Goal: Transaction & Acquisition: Get quotes

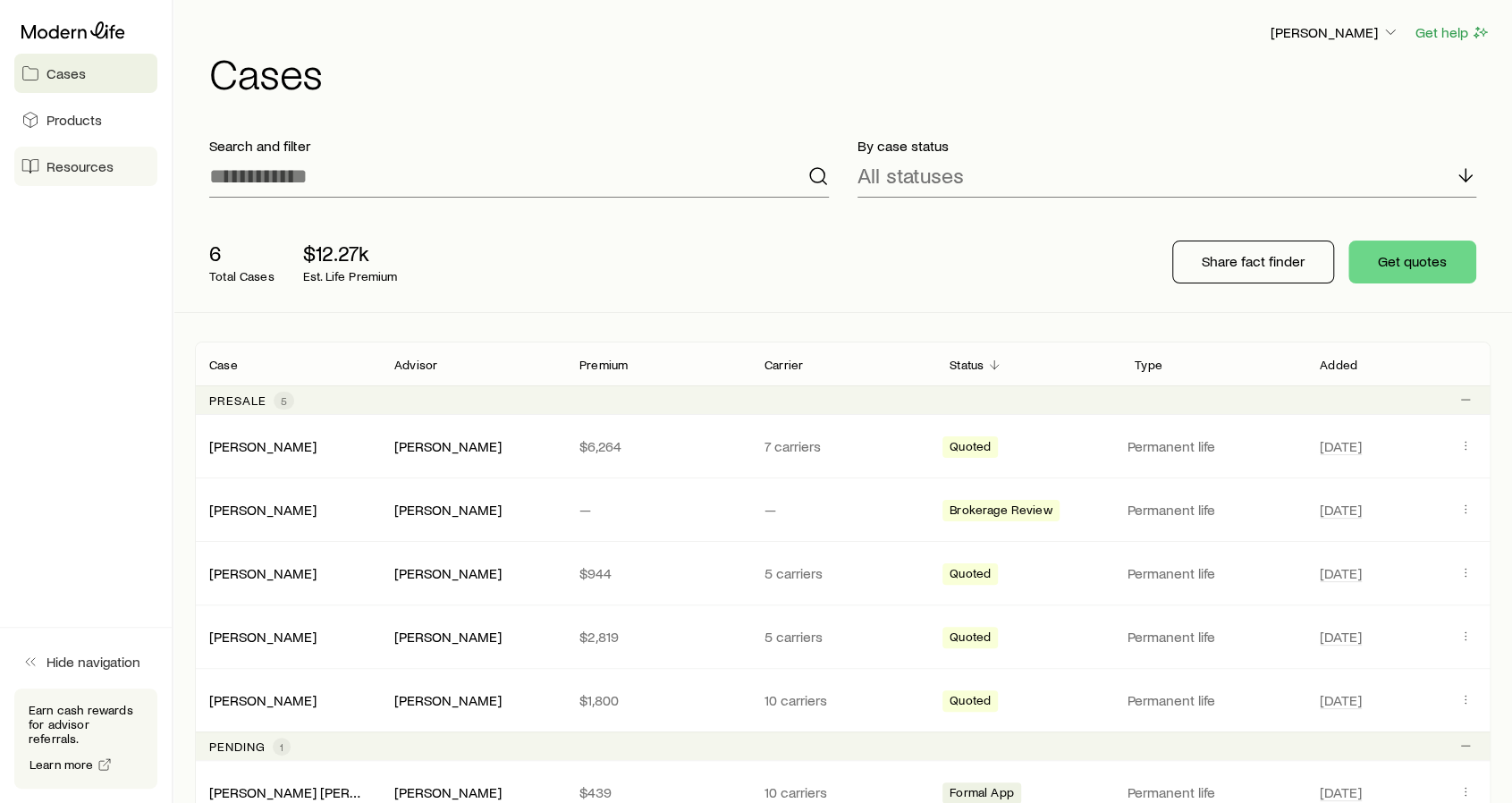
click at [89, 165] on span "Resources" at bounding box center [79, 166] width 67 height 18
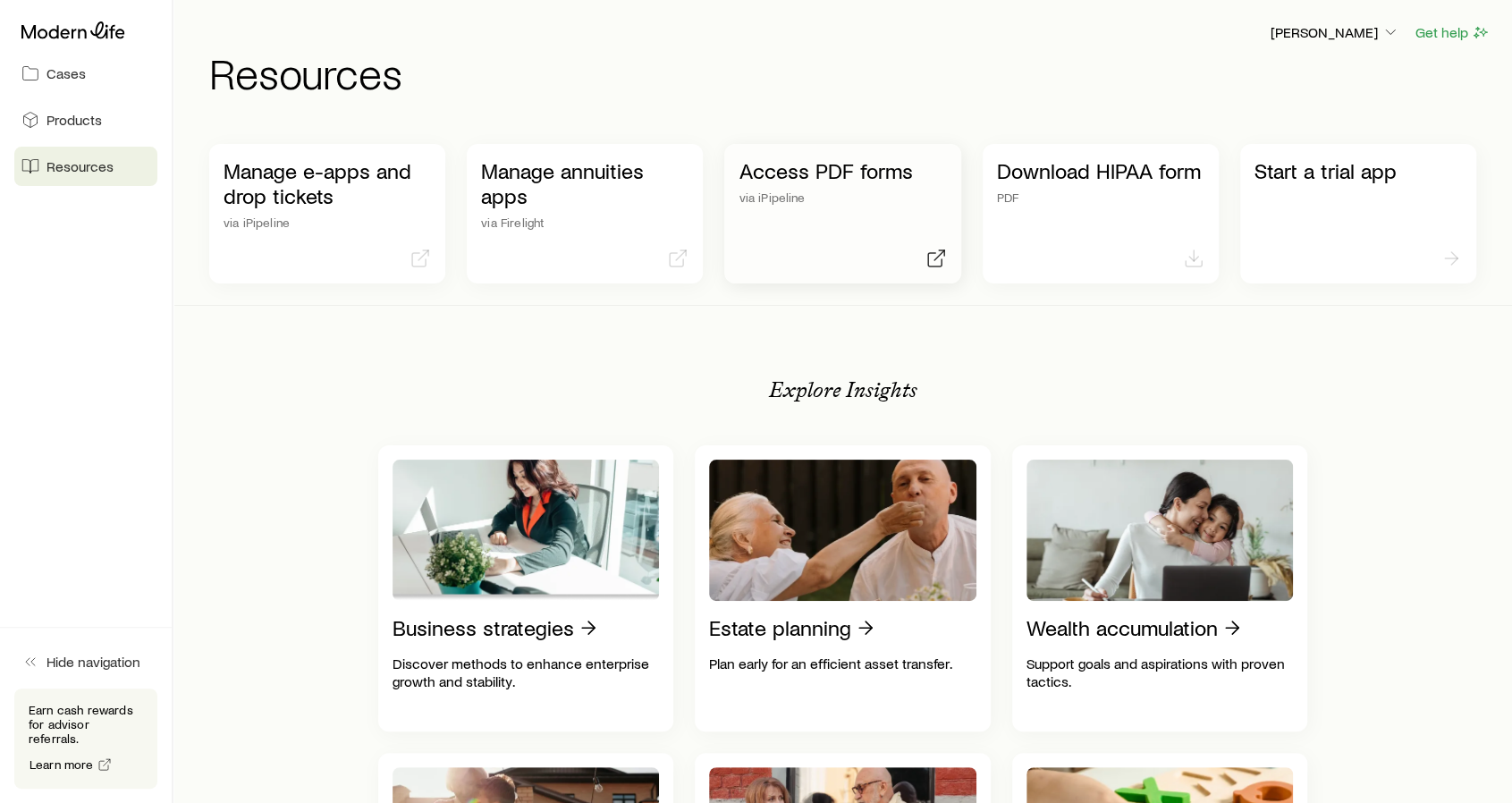
click at [811, 176] on p "Access PDF forms" at bounding box center [842, 170] width 207 height 25
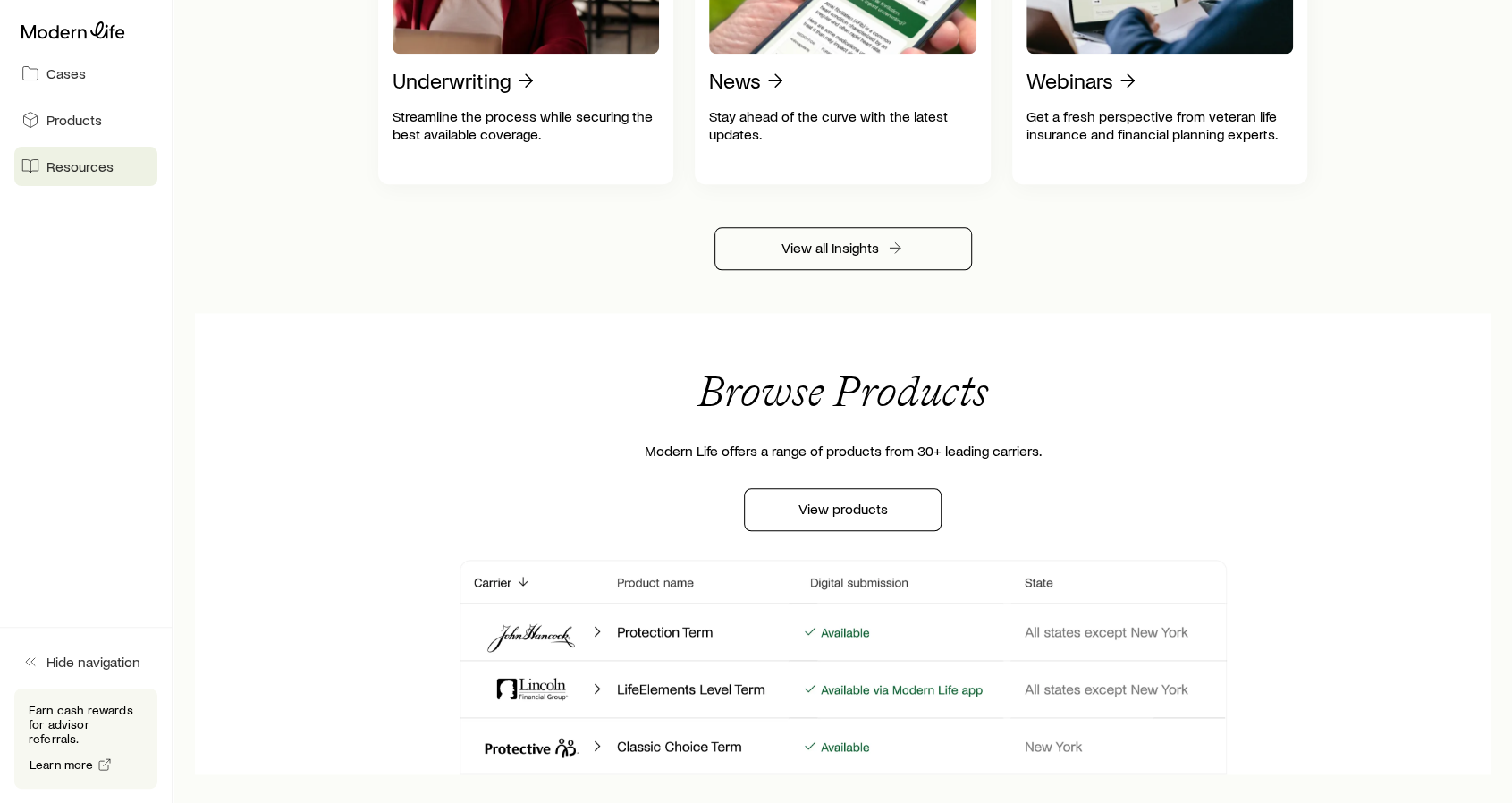
scroll to position [983, 0]
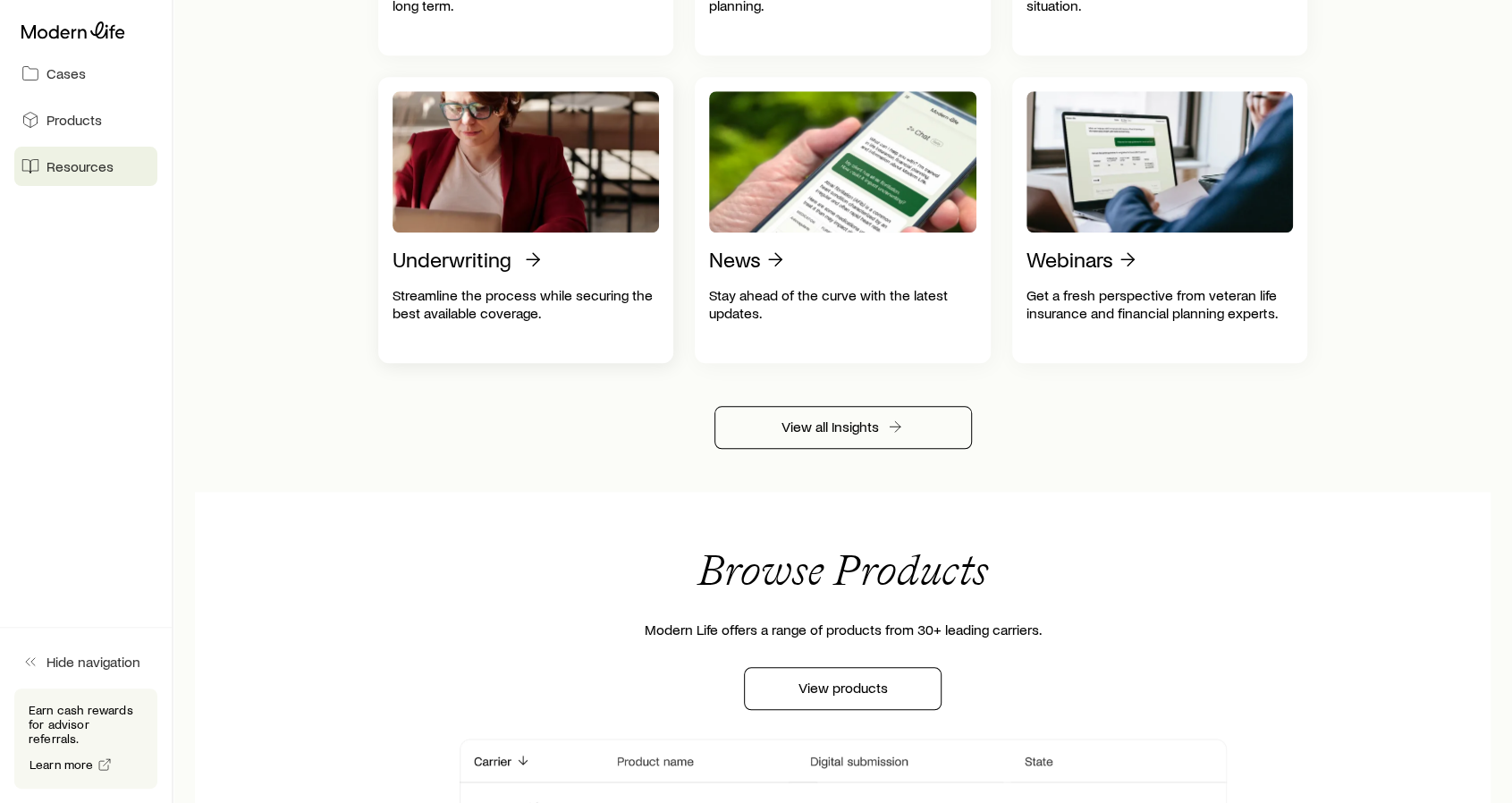
click at [537, 211] on img at bounding box center [526, 161] width 267 height 141
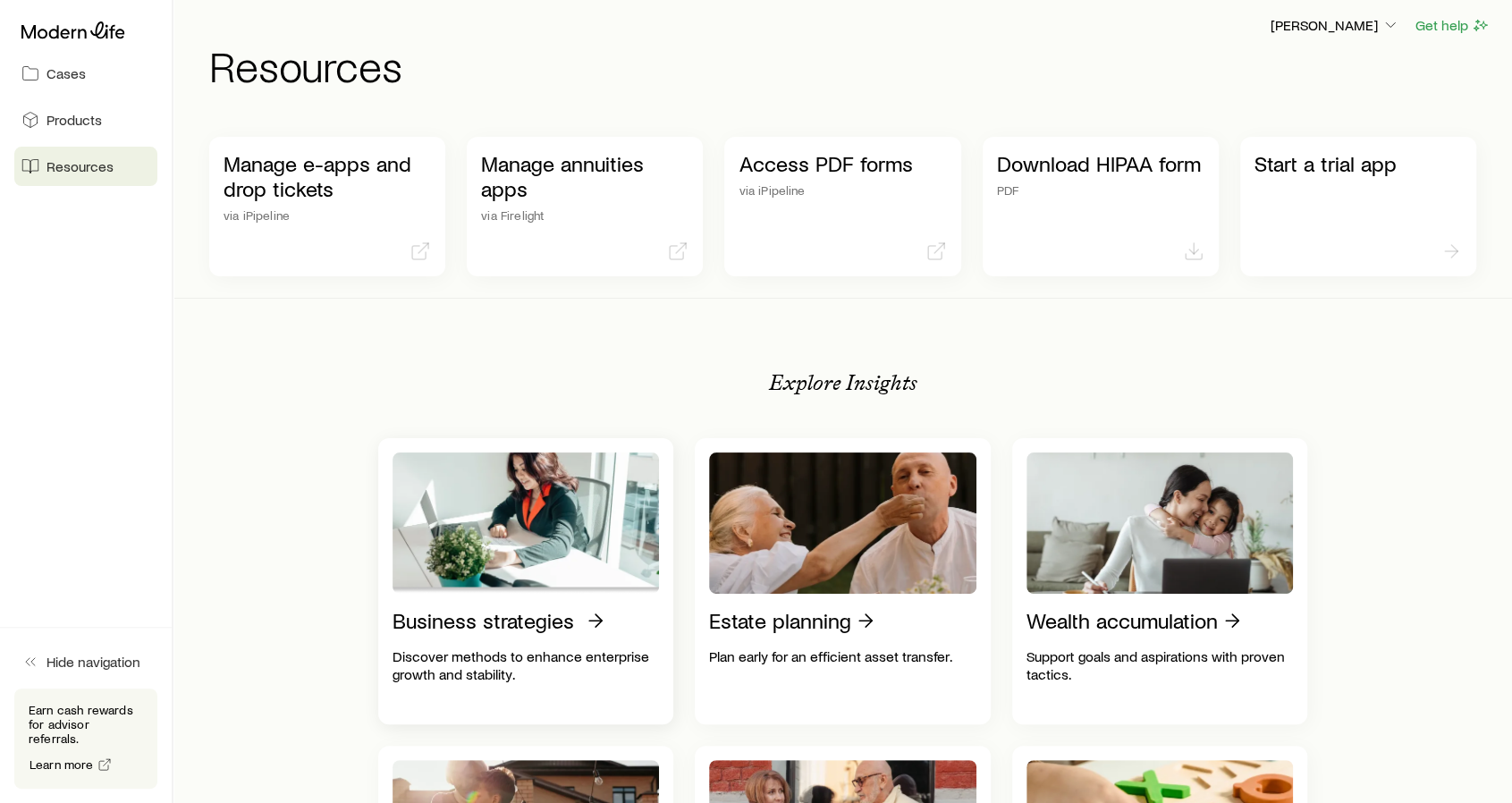
scroll to position [0, 0]
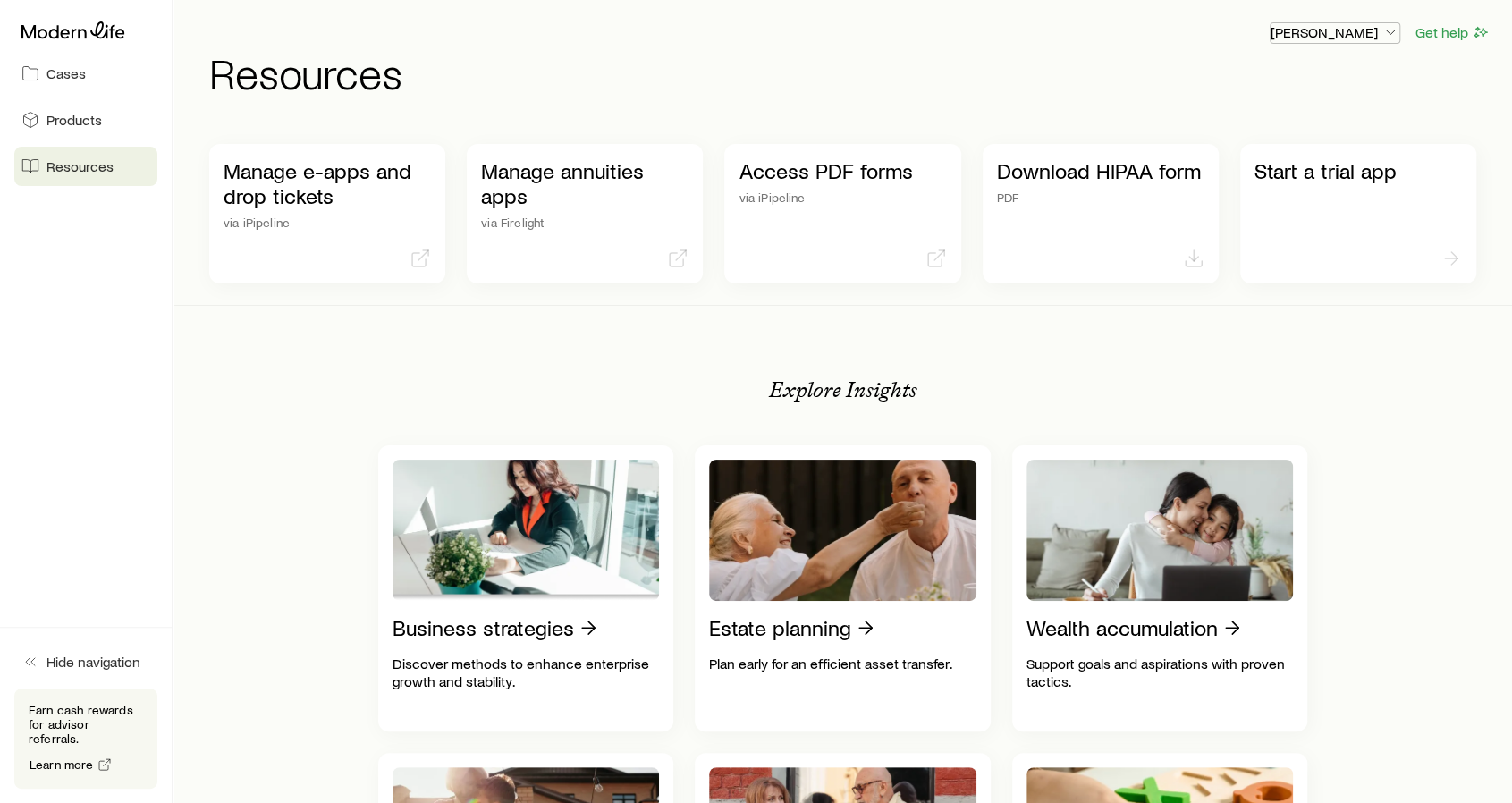
click at [1287, 34] on p "[PERSON_NAME]" at bounding box center [1334, 32] width 129 height 18
click at [68, 113] on span "Products" at bounding box center [73, 120] width 55 height 18
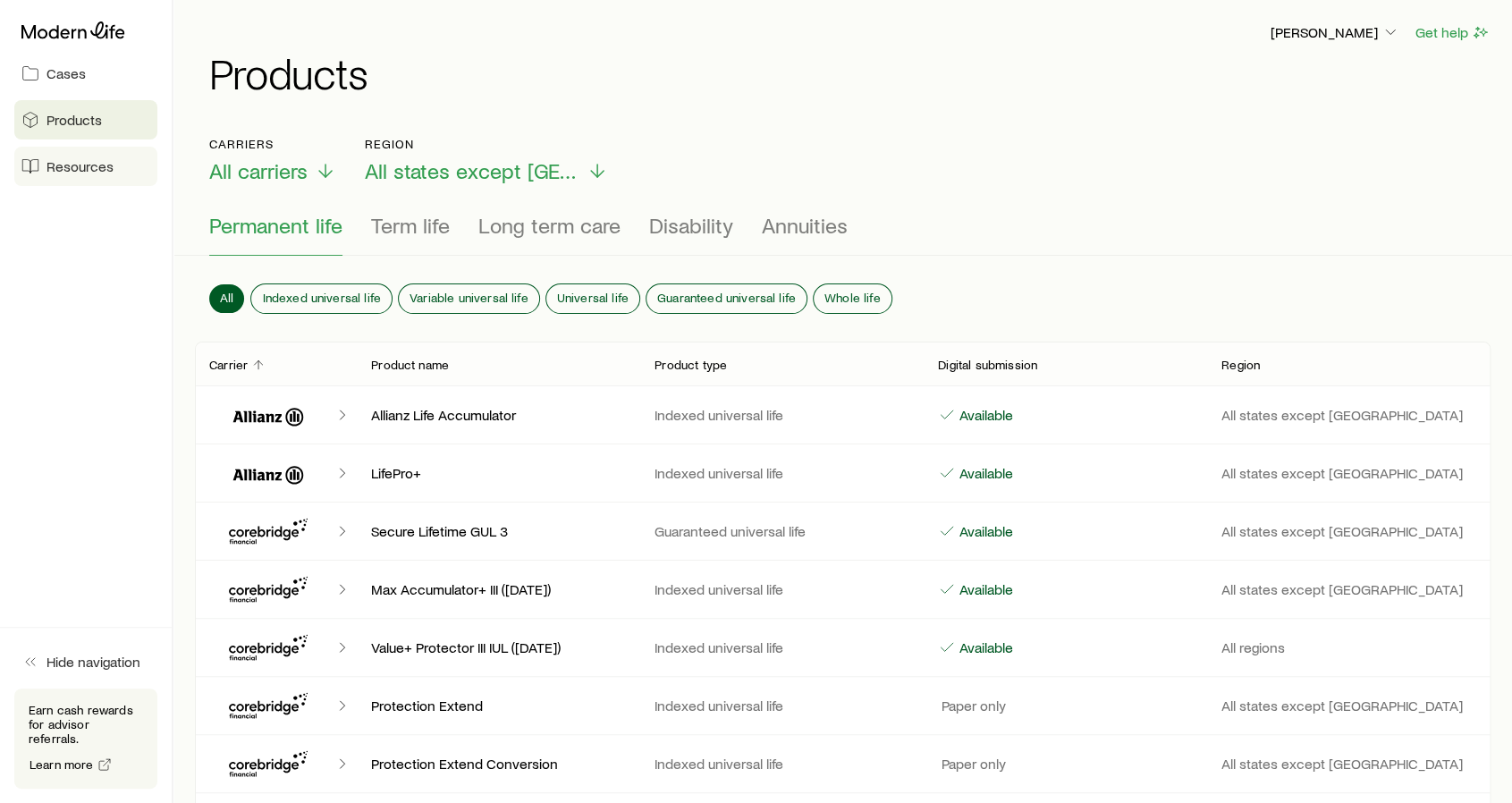
click at [54, 162] on span "Resources" at bounding box center [79, 166] width 67 height 18
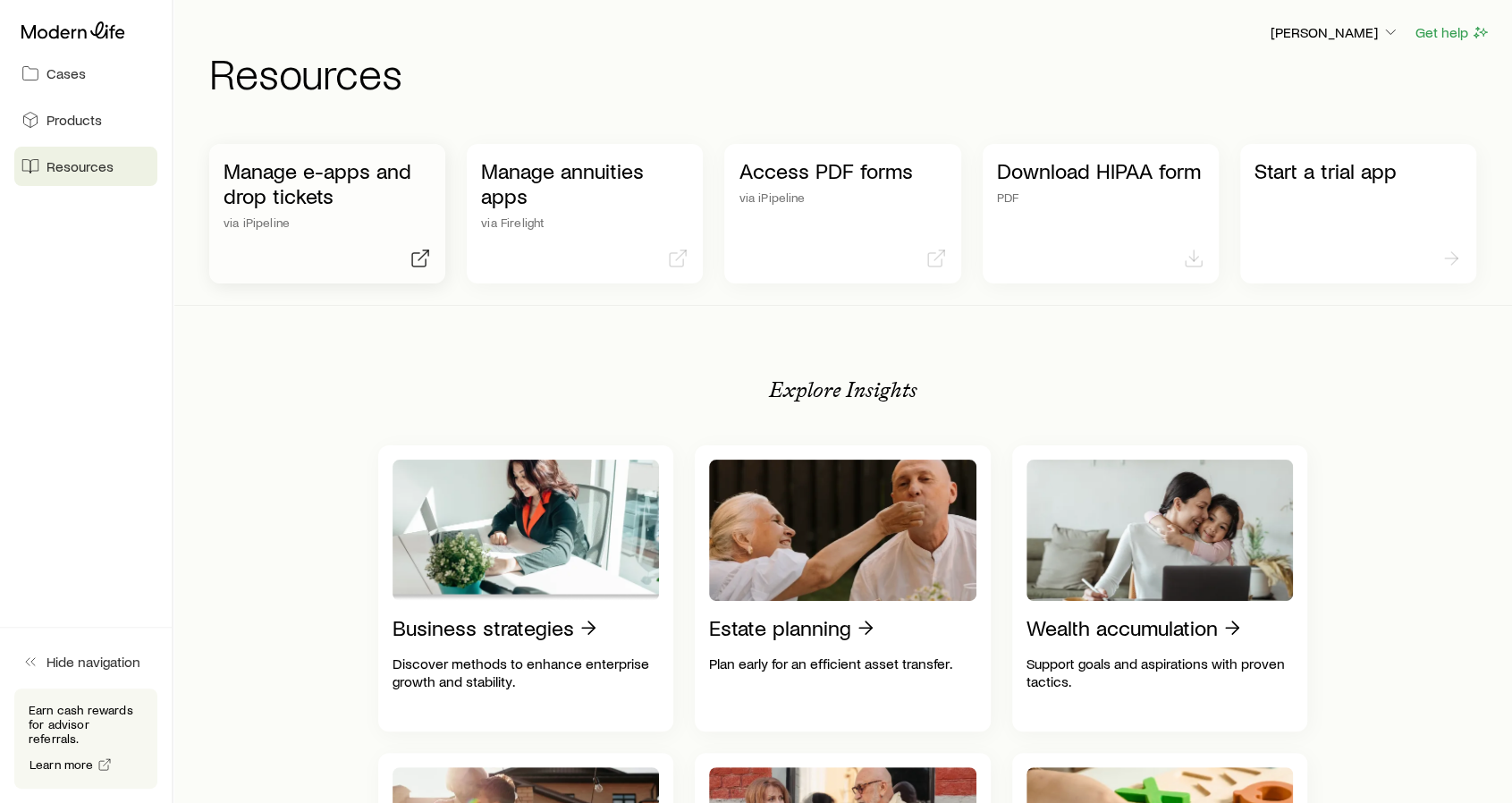
click at [367, 176] on p "Manage e-apps and drop tickets" at bounding box center [327, 183] width 207 height 50
click at [64, 73] on span "Cases" at bounding box center [65, 73] width 39 height 18
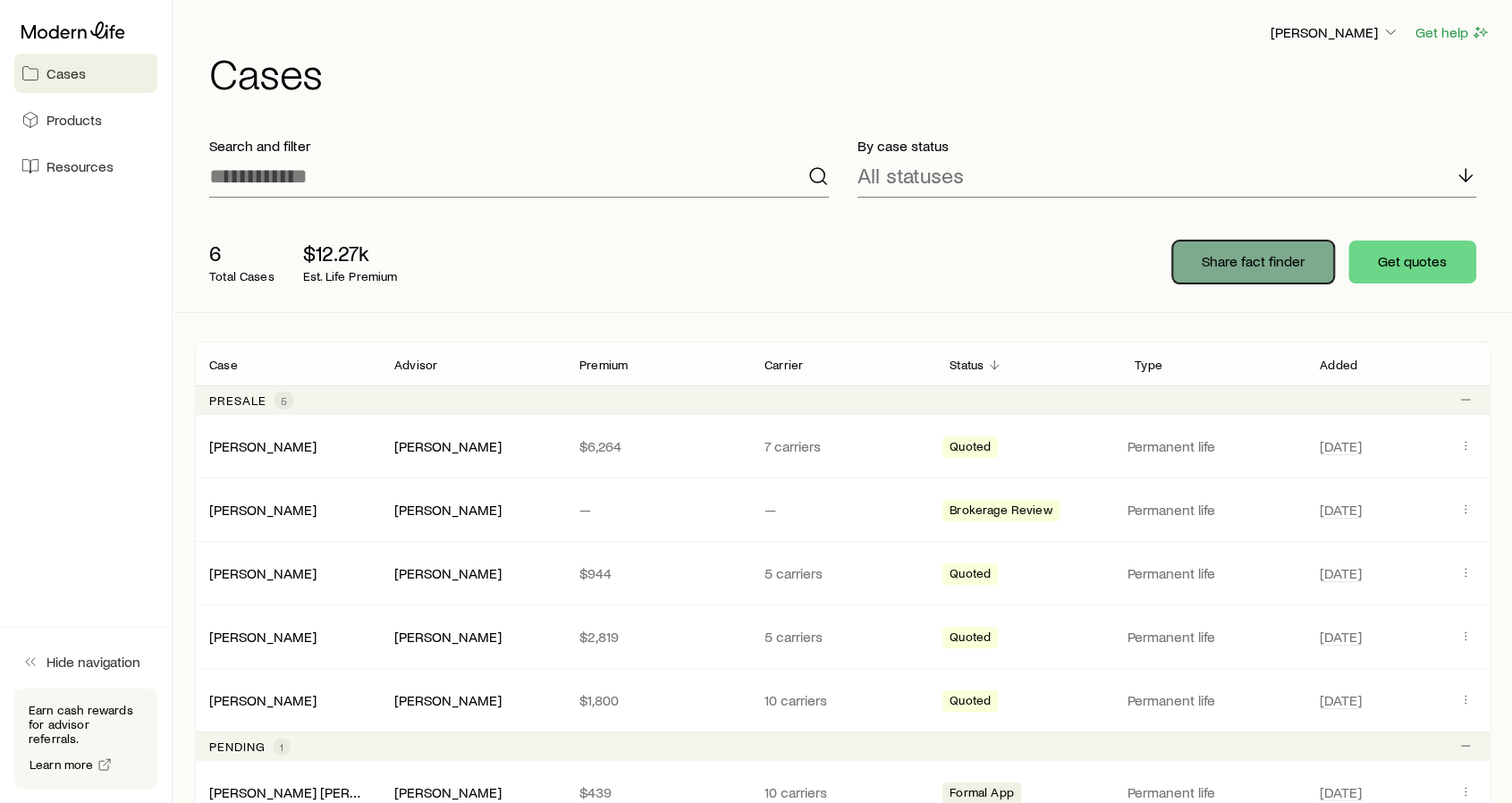
click at [1259, 258] on p "Share fact finder" at bounding box center [1253, 261] width 103 height 18
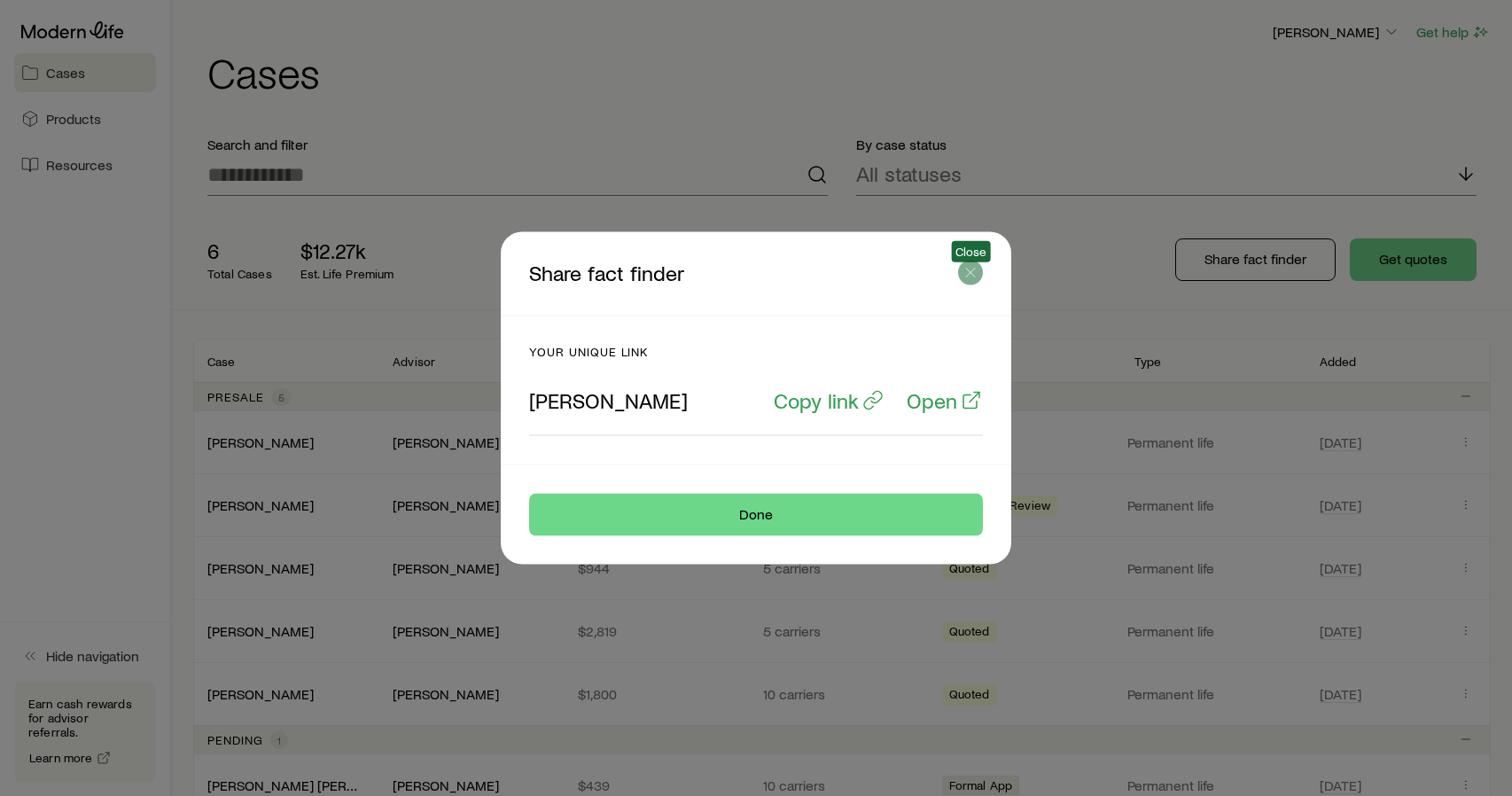
click at [973, 272] on icon "button" at bounding box center [971, 273] width 18 height 18
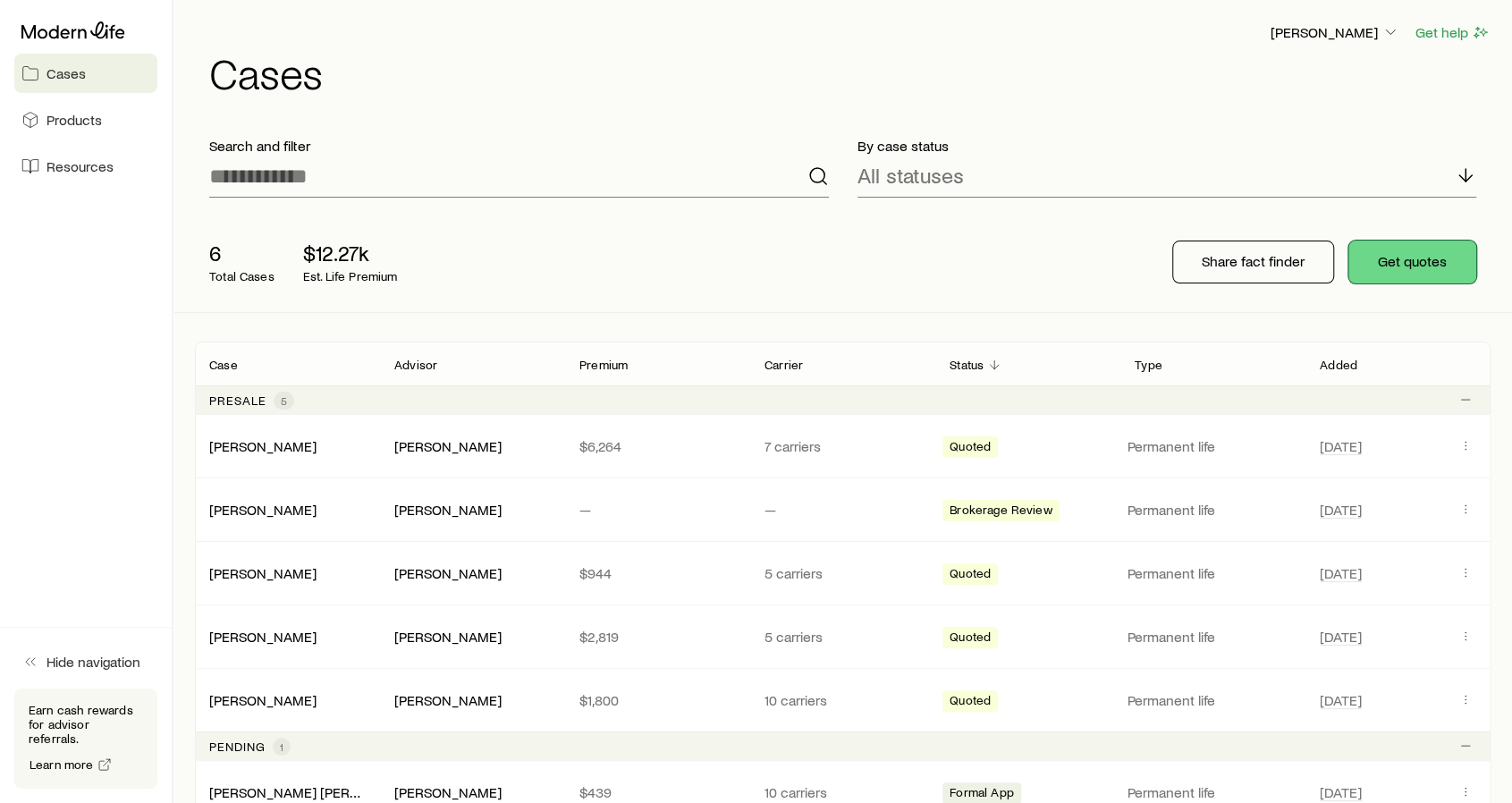
click at [1397, 260] on button "Get quotes" at bounding box center [1412, 262] width 128 height 43
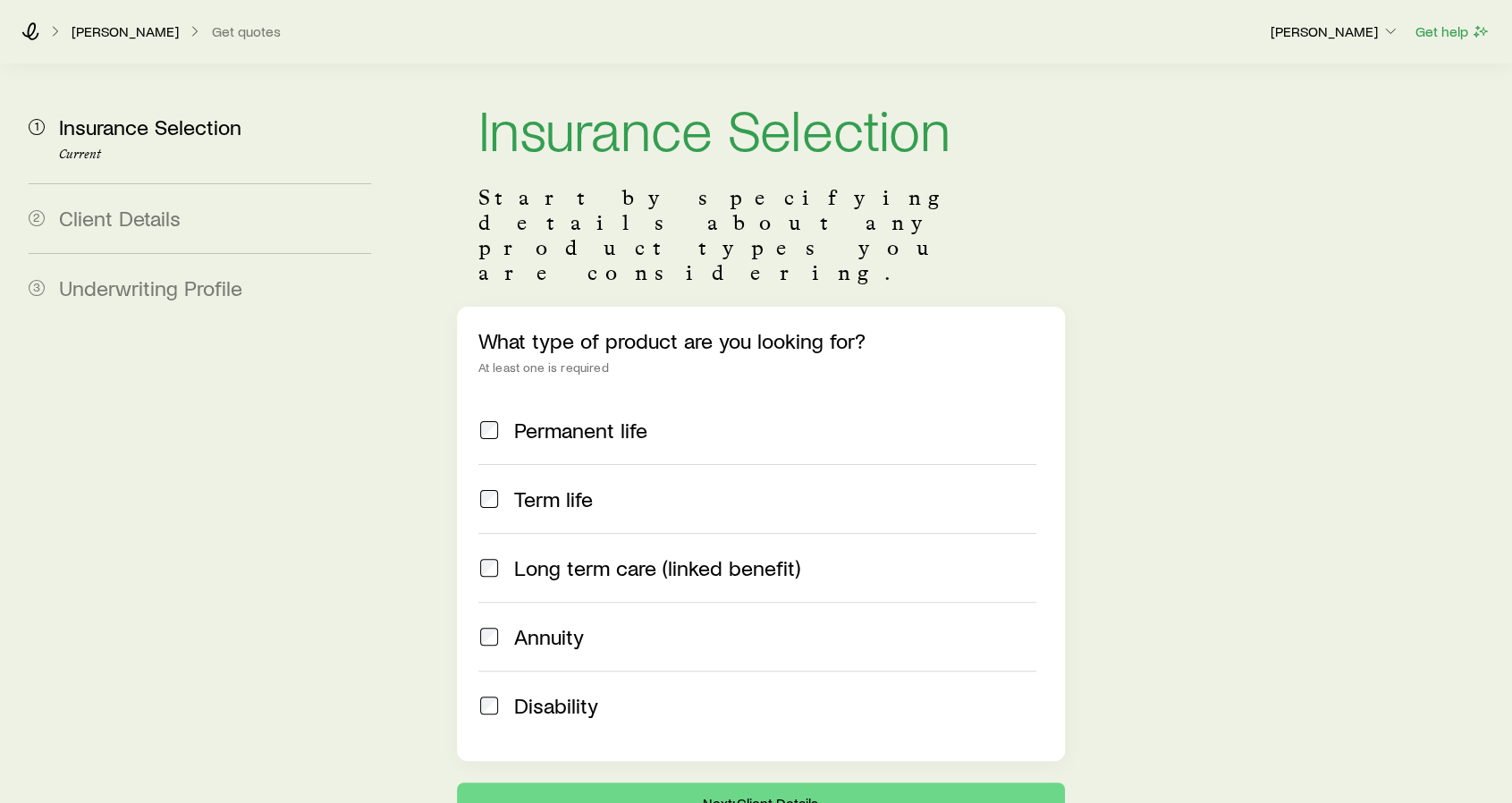
scroll to position [94, 0]
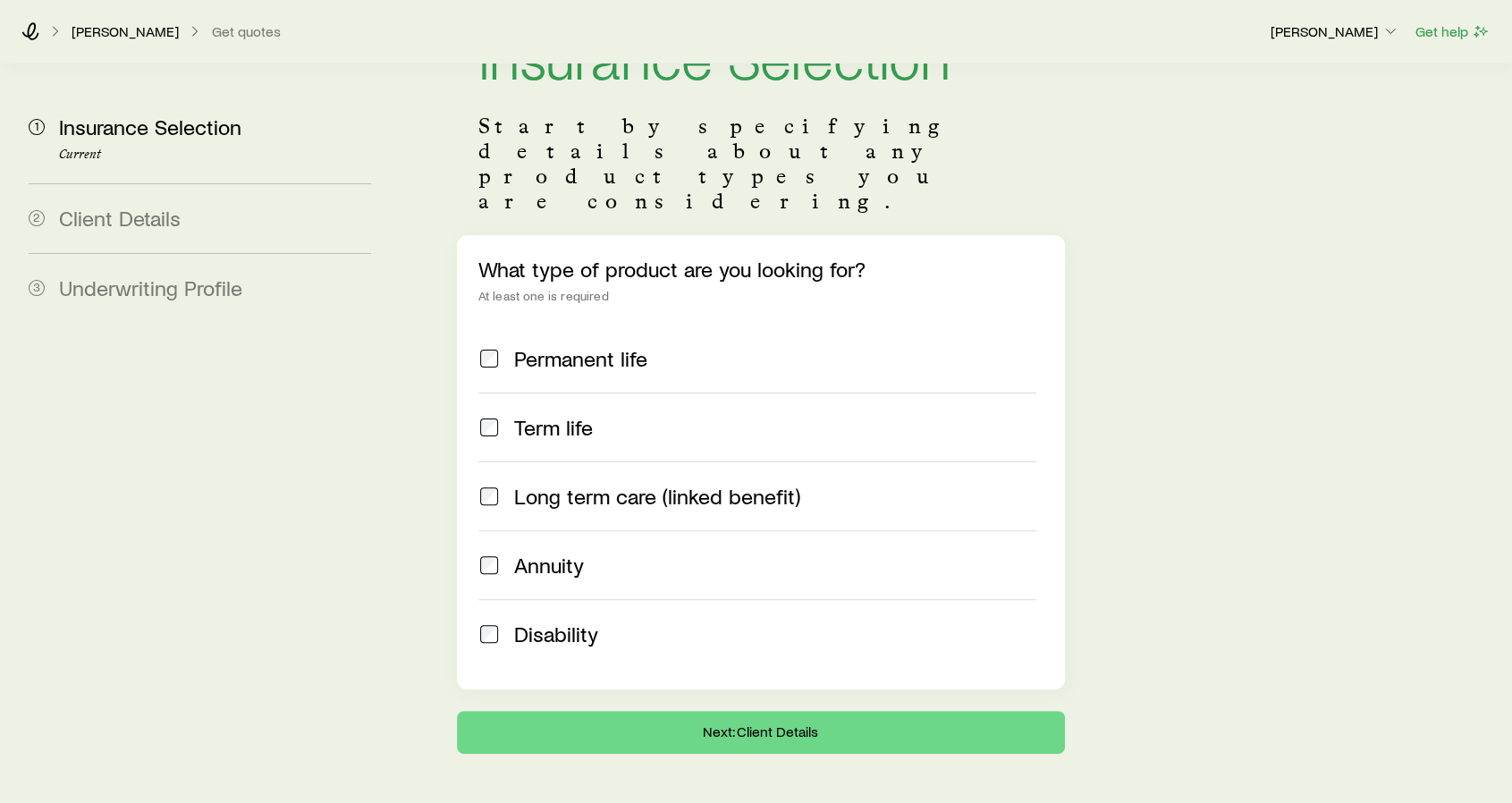
click at [667, 346] on div "Permanent life" at bounding box center [775, 358] width 522 height 25
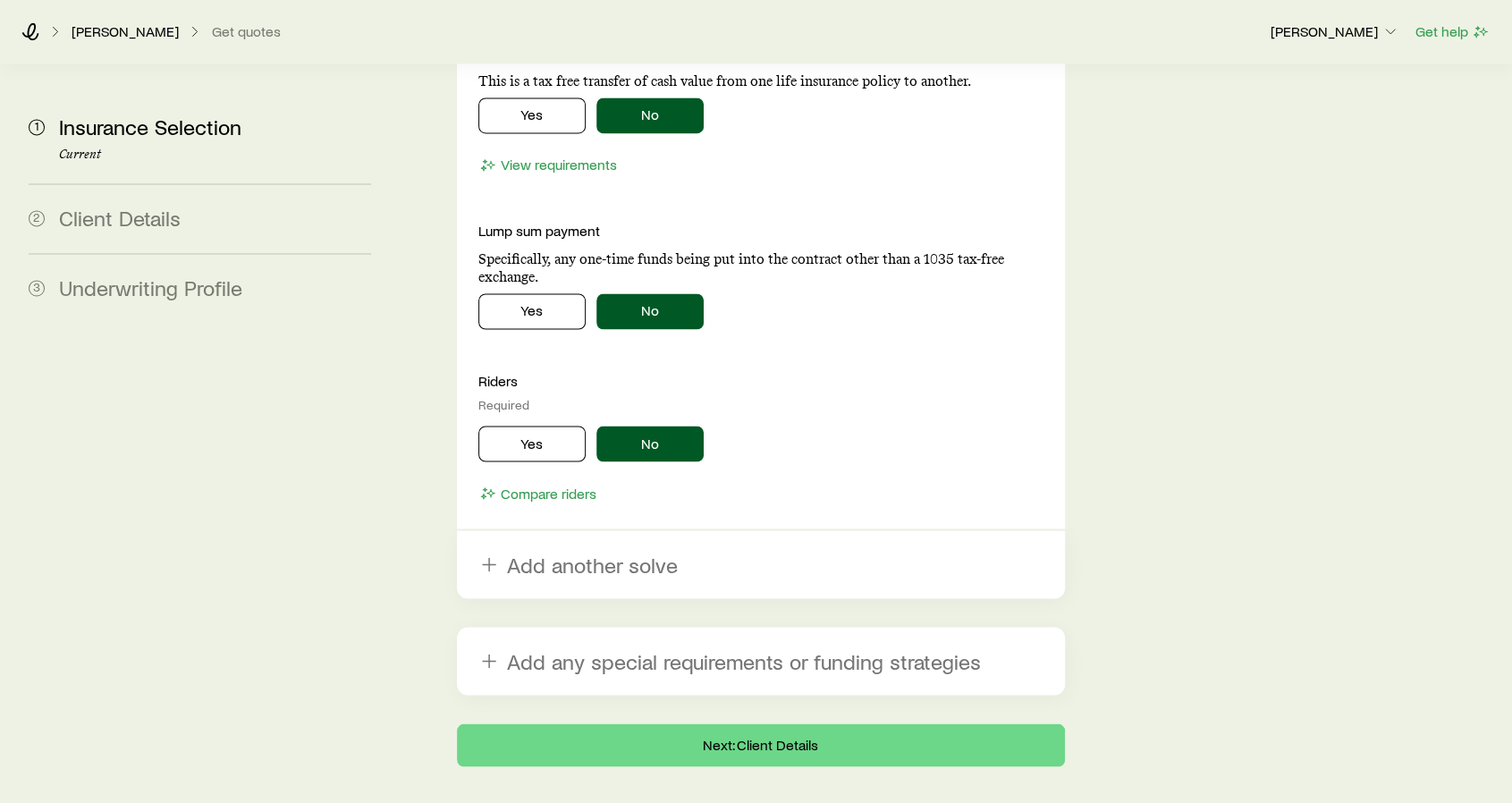
scroll to position [1874, 0]
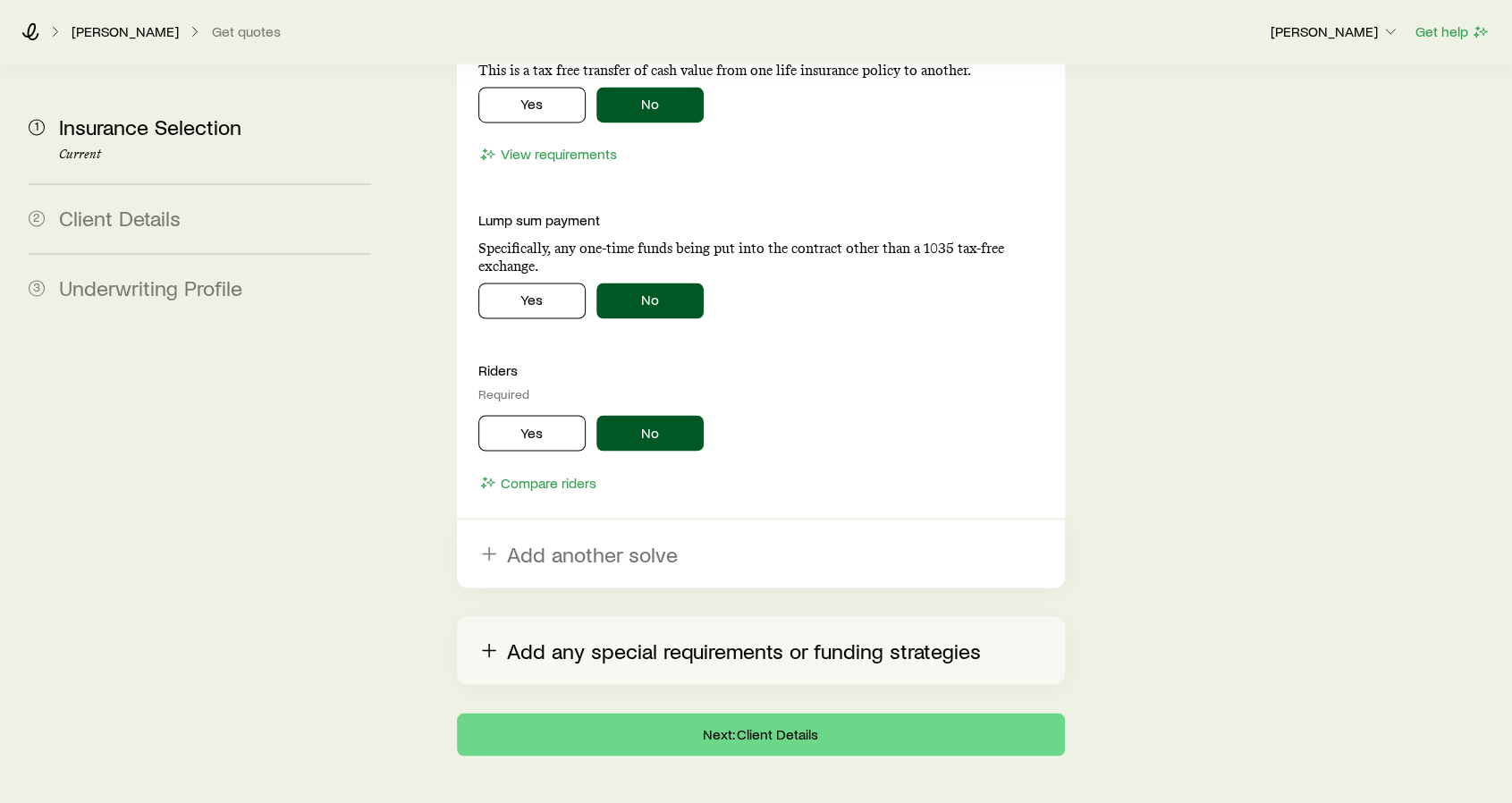
click at [727, 616] on button "Add any special requirements or funding strategies" at bounding box center [761, 650] width 608 height 68
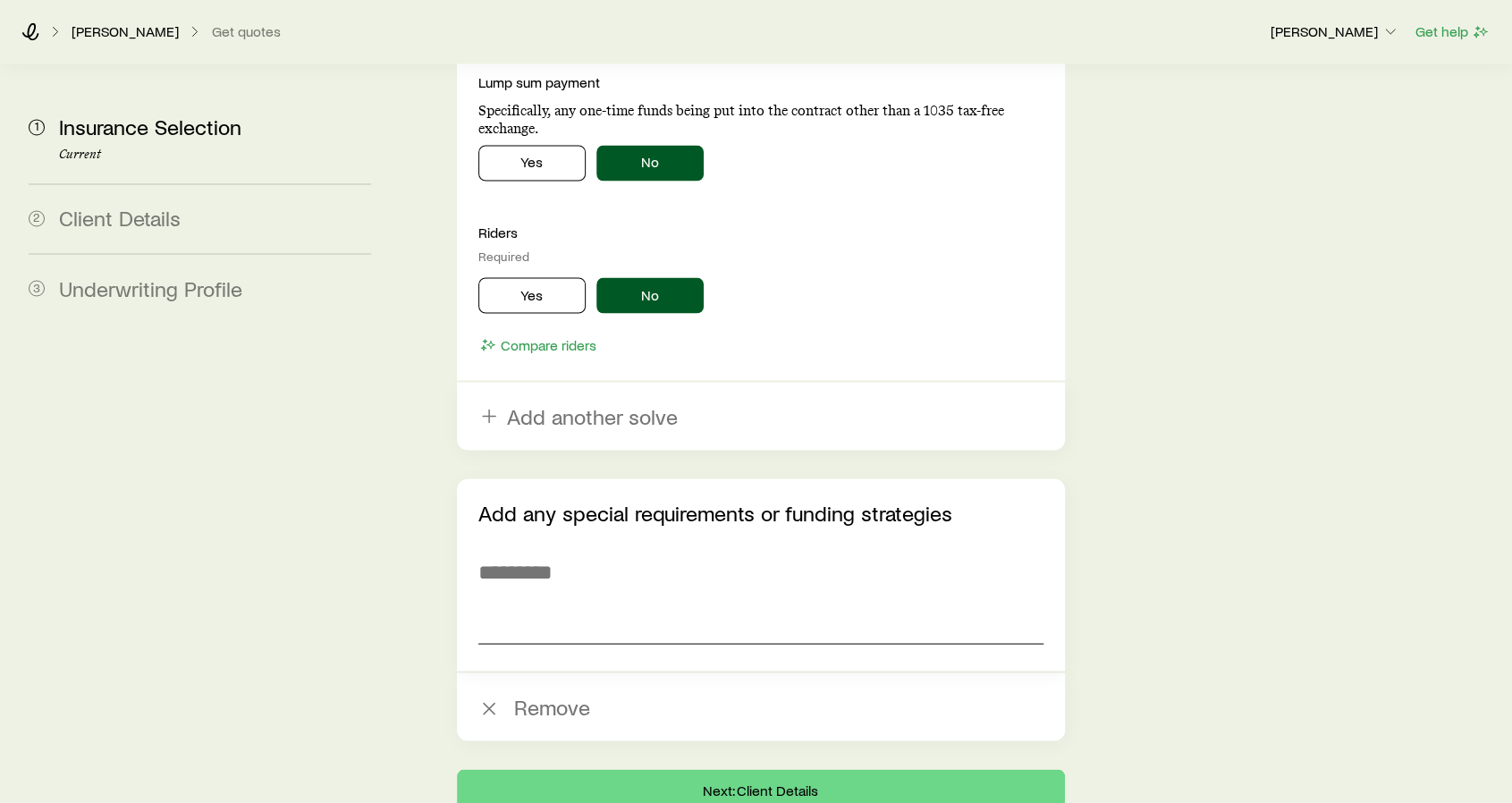
scroll to position [2068, 0]
